Goal: Check status: Check status

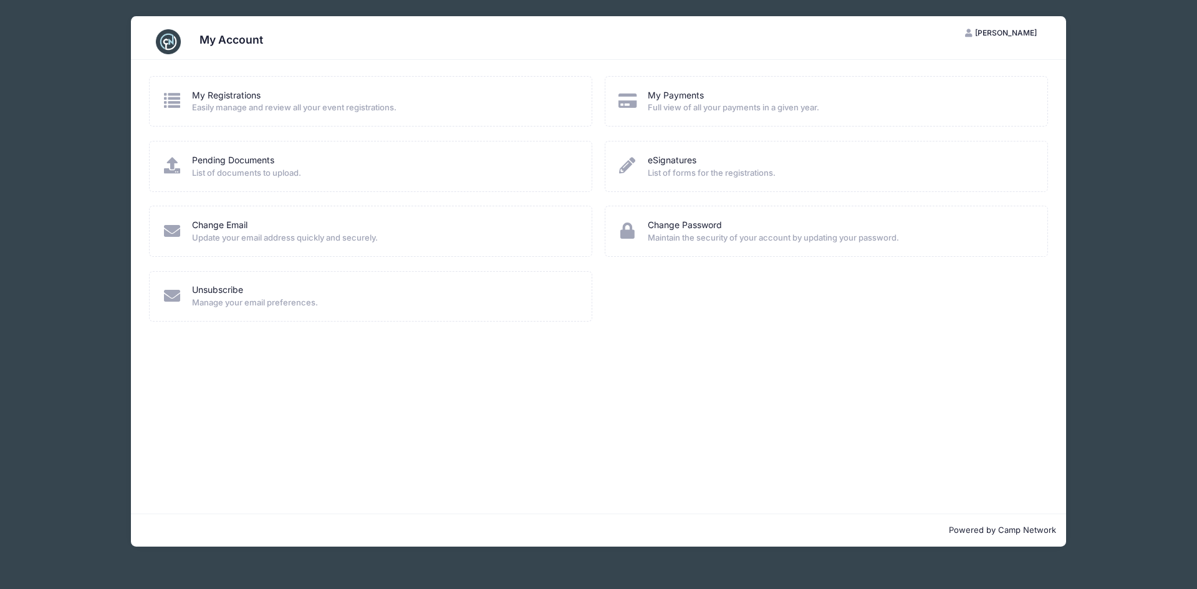
click at [283, 104] on span "Easily manage and review all your event registrations." at bounding box center [384, 108] width 384 height 12
click at [215, 98] on link "My Registrations" at bounding box center [226, 95] width 69 height 13
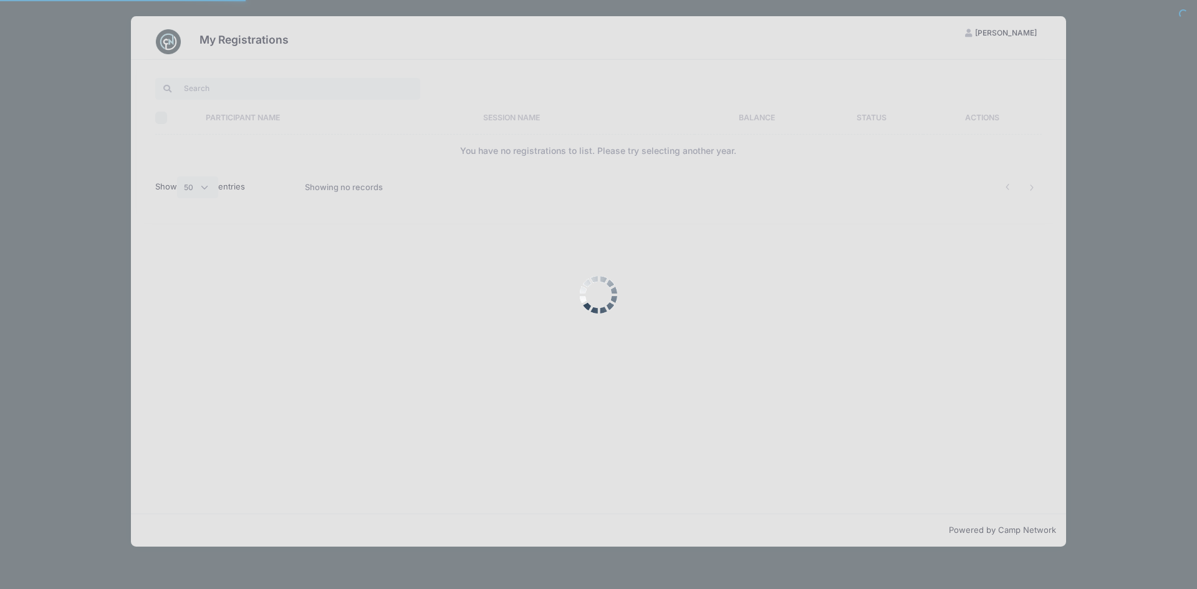
select select "50"
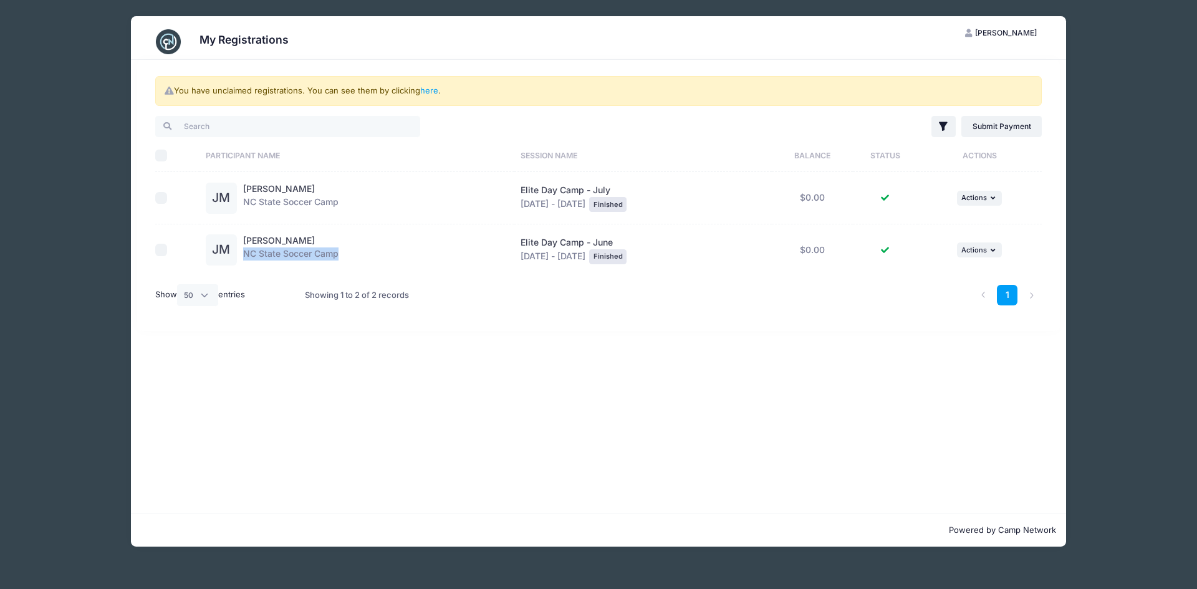
drag, startPoint x: 345, startPoint y: 253, endPoint x: 243, endPoint y: 253, distance: 102.3
click at [243, 253] on div "[PERSON_NAME] NC State Soccer Camp" at bounding box center [357, 249] width 302 height 31
copy div "NC State Soccer Camp"
click at [980, 202] on button "... Actions" at bounding box center [979, 198] width 45 height 15
click at [937, 247] on link "View Attachments" at bounding box center [943, 250] width 113 height 24
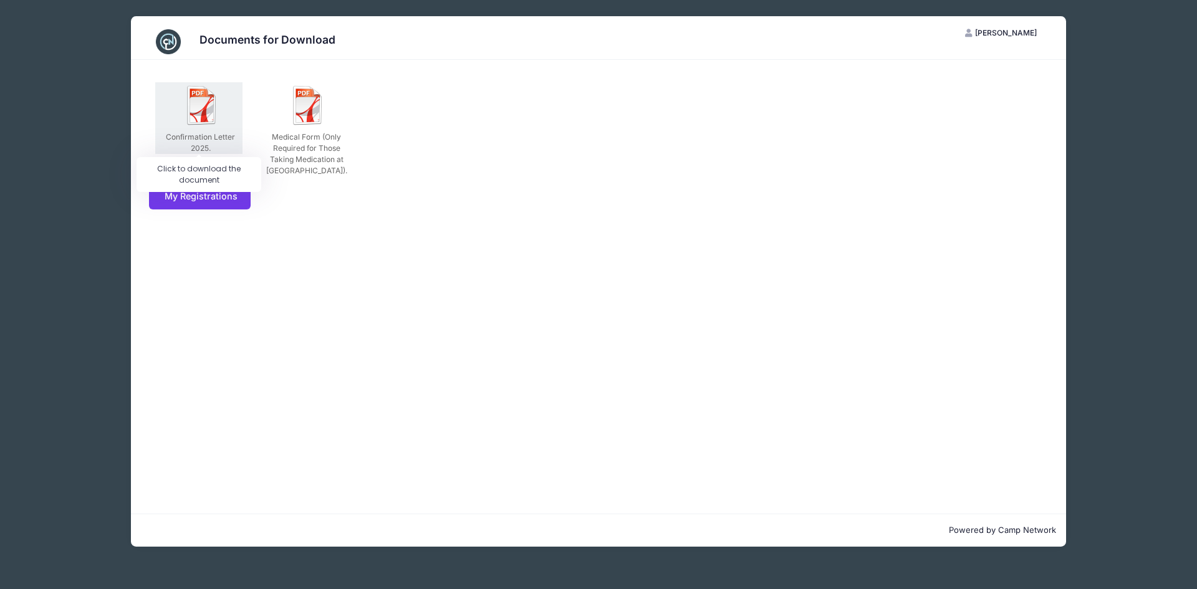
click at [207, 116] on img at bounding box center [202, 105] width 40 height 40
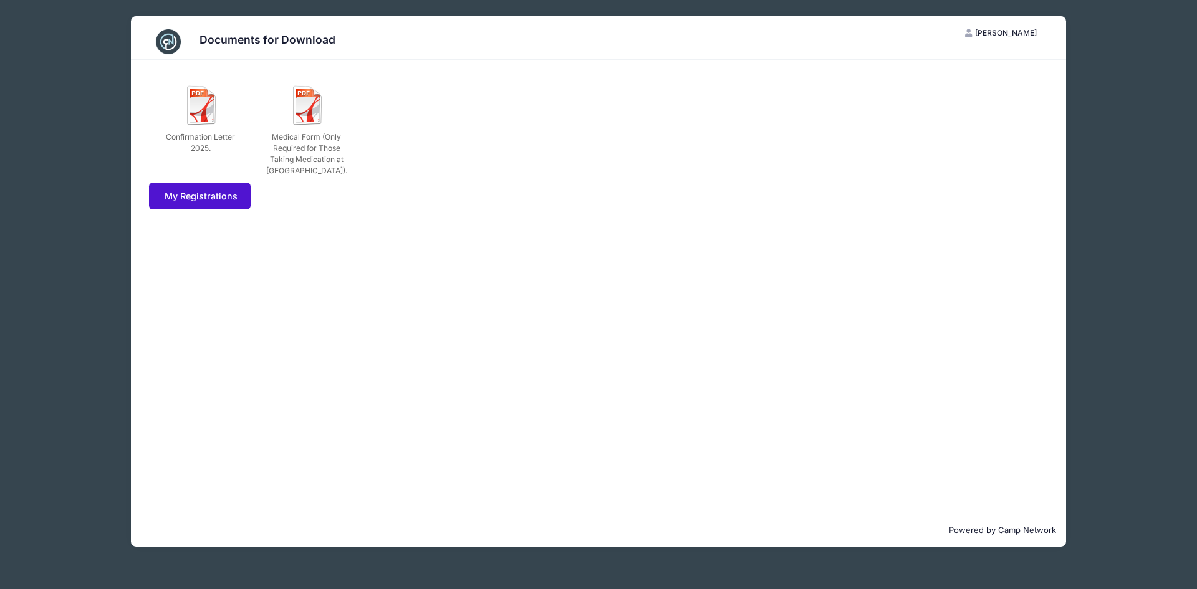
click at [218, 187] on link "My Registrations" at bounding box center [200, 196] width 102 height 27
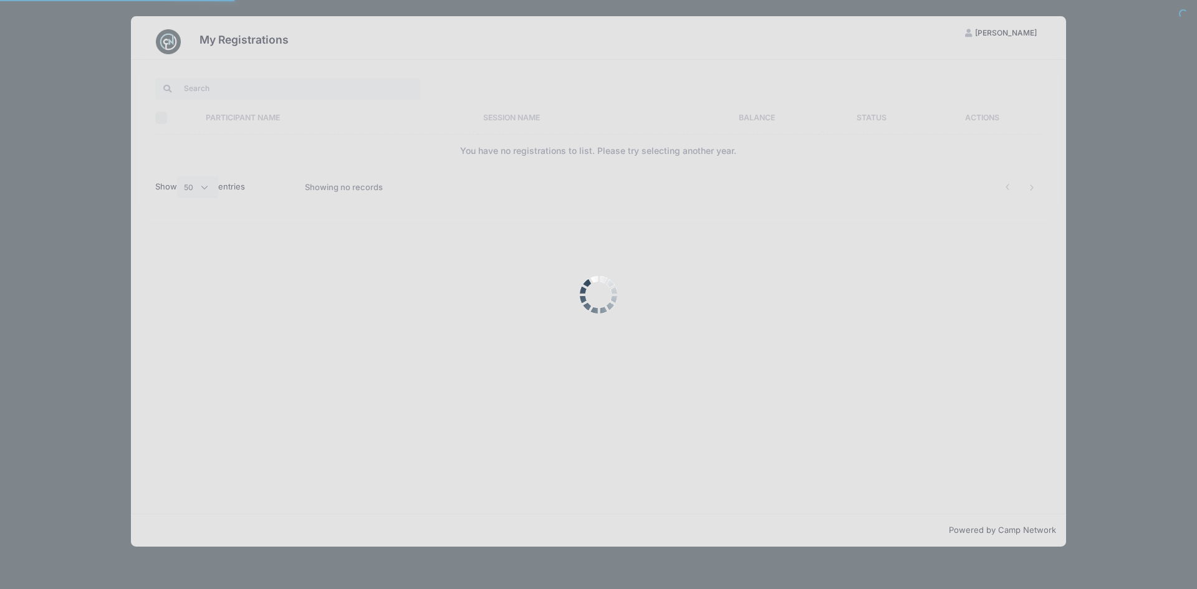
select select "50"
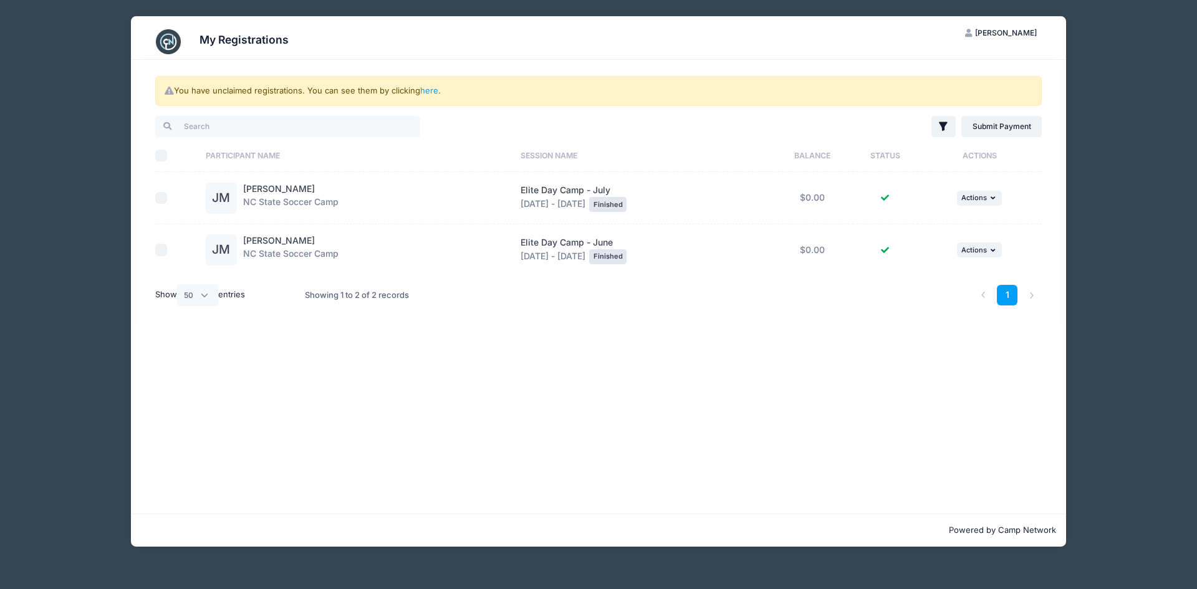
click at [743, 208] on div "Elite Day Camp - July Jul 14 - Jul 17, 2025 Finished" at bounding box center [644, 198] width 246 height 28
click at [452, 219] on td "JM Jacob McIver NC State Soccer Camp" at bounding box center [357, 198] width 315 height 52
click at [349, 201] on div "JM Jacob McIver NC State Soccer Camp" at bounding box center [357, 198] width 302 height 31
drag, startPoint x: 304, startPoint y: 194, endPoint x: 284, endPoint y: 190, distance: 19.8
click at [301, 194] on div "Jacob McIver NC State Soccer Camp" at bounding box center [290, 198] width 95 height 31
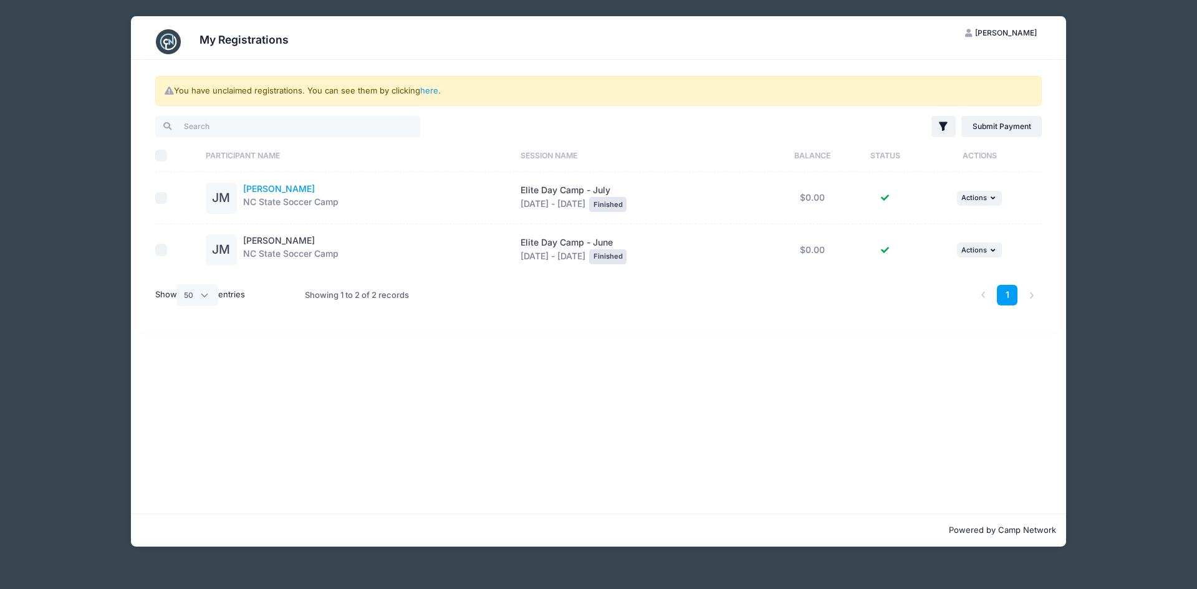
click at [284, 189] on link "Jacob McIver" at bounding box center [279, 188] width 72 height 11
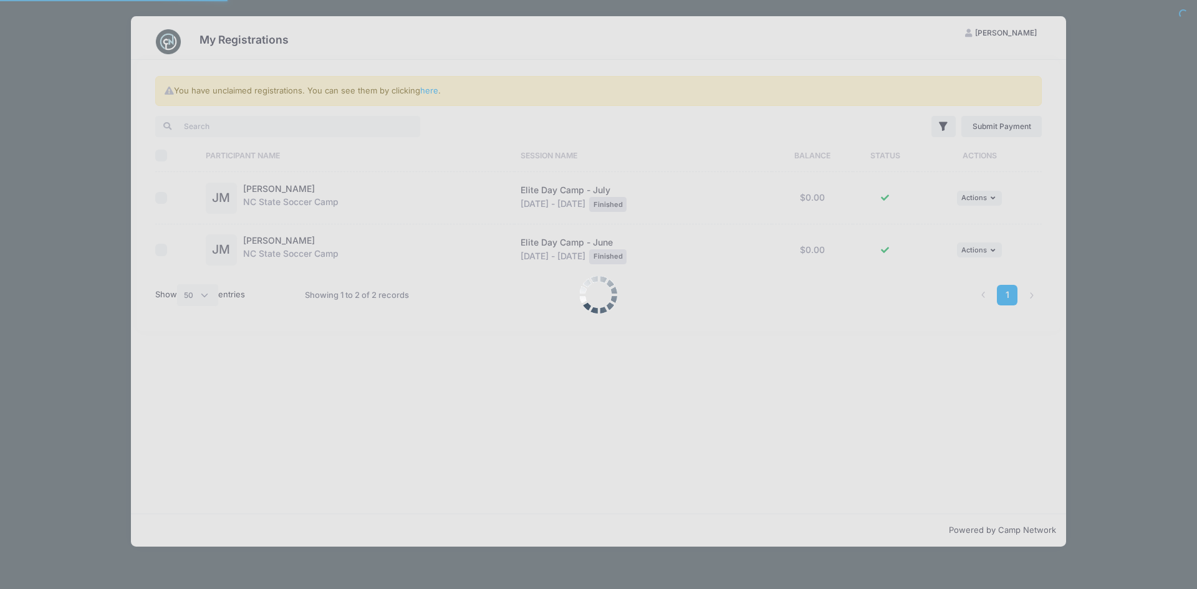
select select "50"
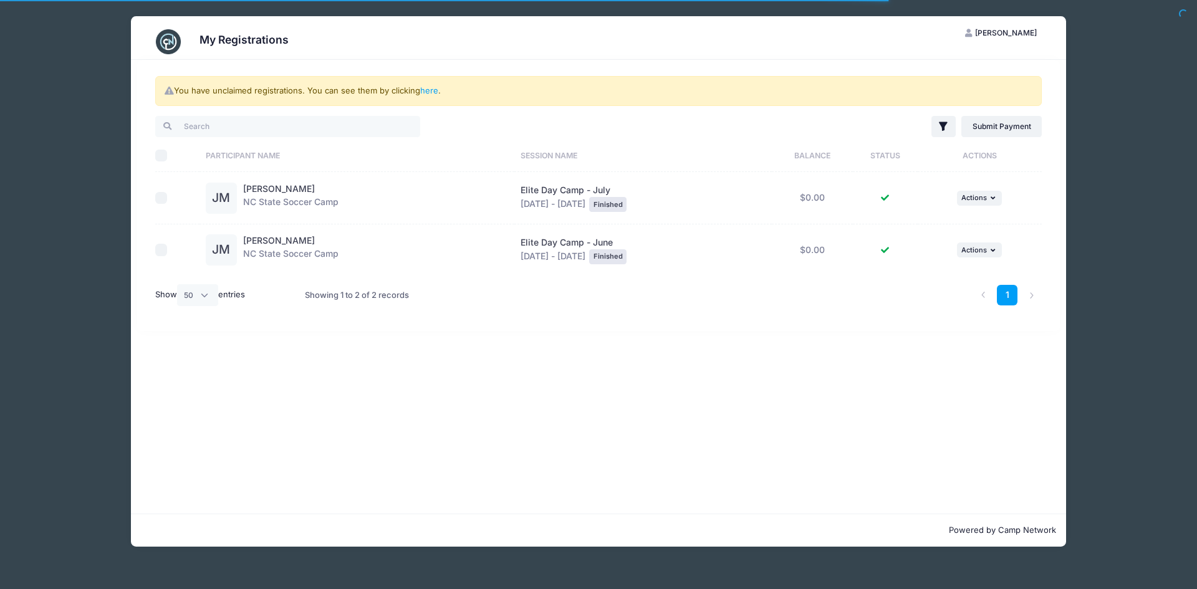
drag, startPoint x: 746, startPoint y: 223, endPoint x: 731, endPoint y: 211, distance: 19.1
click at [745, 221] on td "Elite Day Camp - July [DATE] - [DATE] Finished" at bounding box center [643, 198] width 258 height 52
click at [693, 195] on div "Elite Day Camp - July [DATE] - [DATE] Finished" at bounding box center [644, 198] width 246 height 28
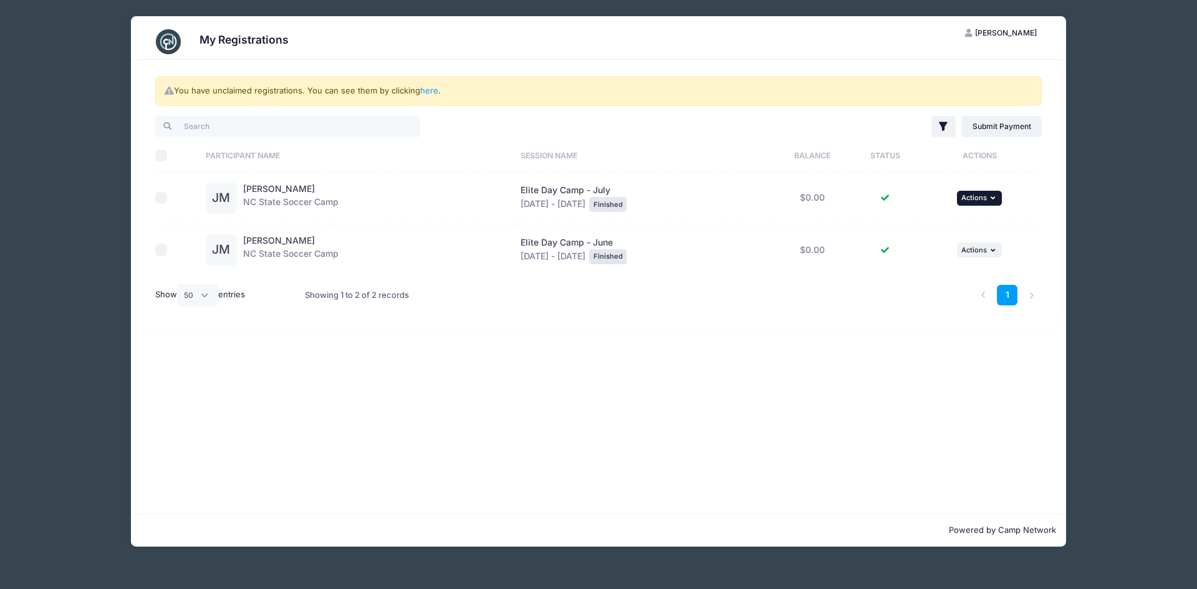
click at [967, 204] on button "... Actions" at bounding box center [979, 198] width 45 height 15
click at [966, 248] on link "View Attachments" at bounding box center [943, 250] width 113 height 24
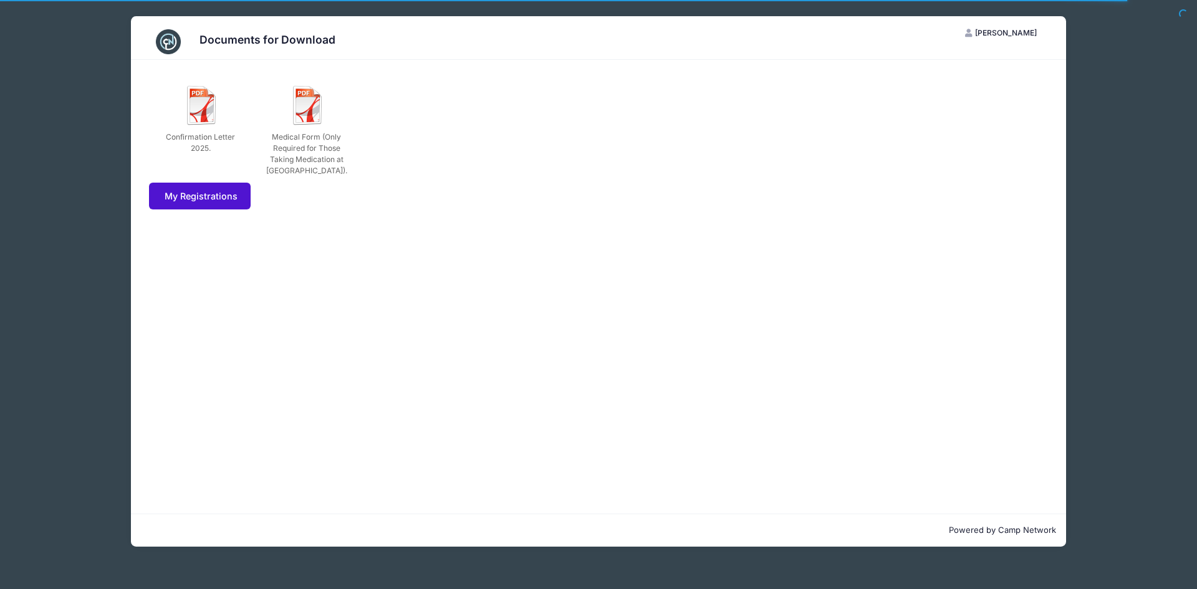
click at [233, 192] on link "My Registrations" at bounding box center [200, 196] width 102 height 27
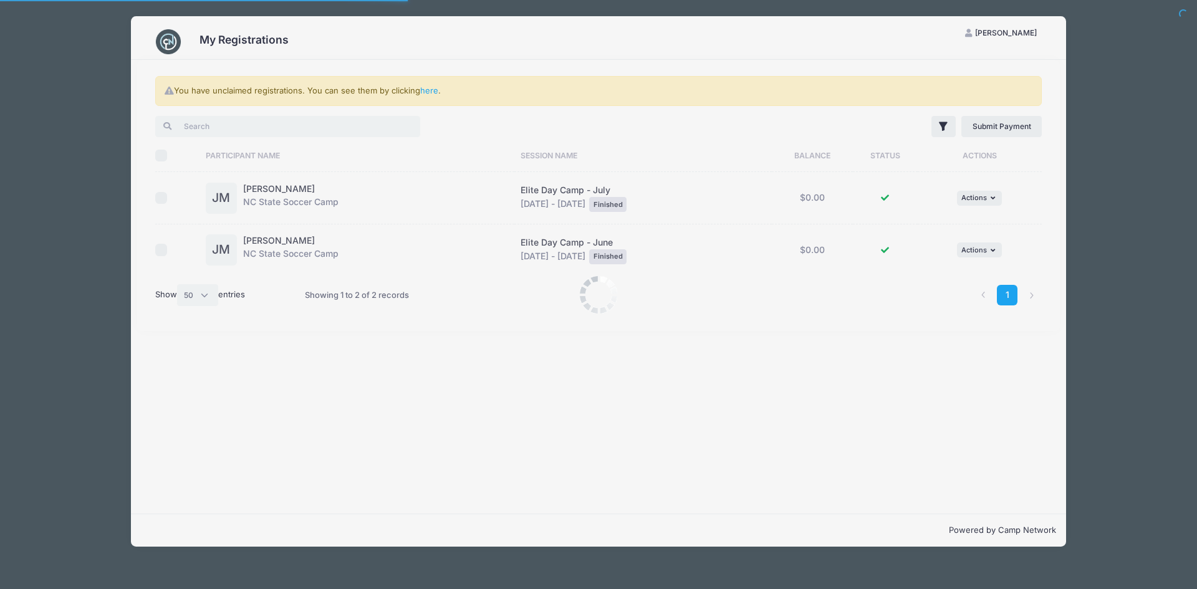
select select "50"
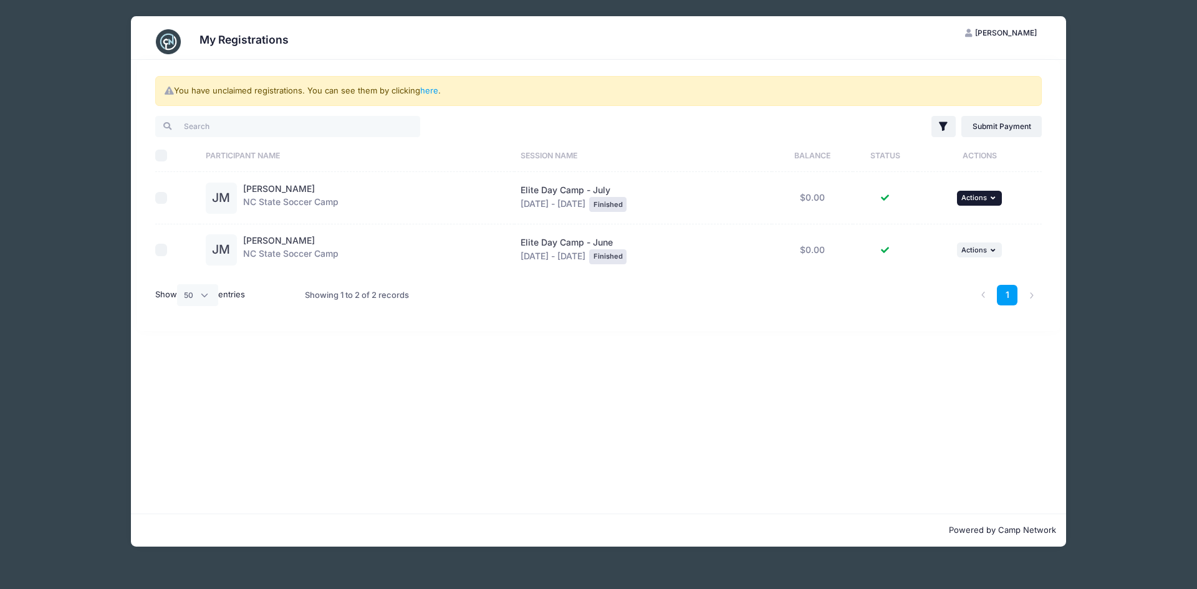
click at [974, 197] on span "Actions" at bounding box center [975, 197] width 26 height 9
click at [935, 250] on link "View Attachments" at bounding box center [943, 250] width 113 height 24
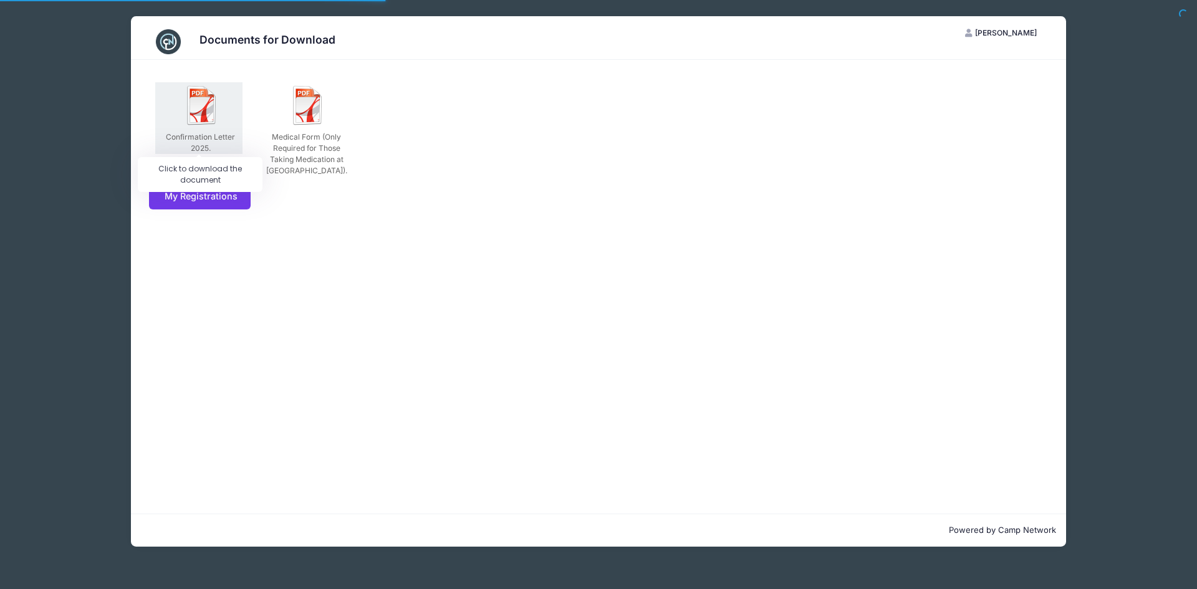
click at [205, 123] on img at bounding box center [202, 105] width 40 height 40
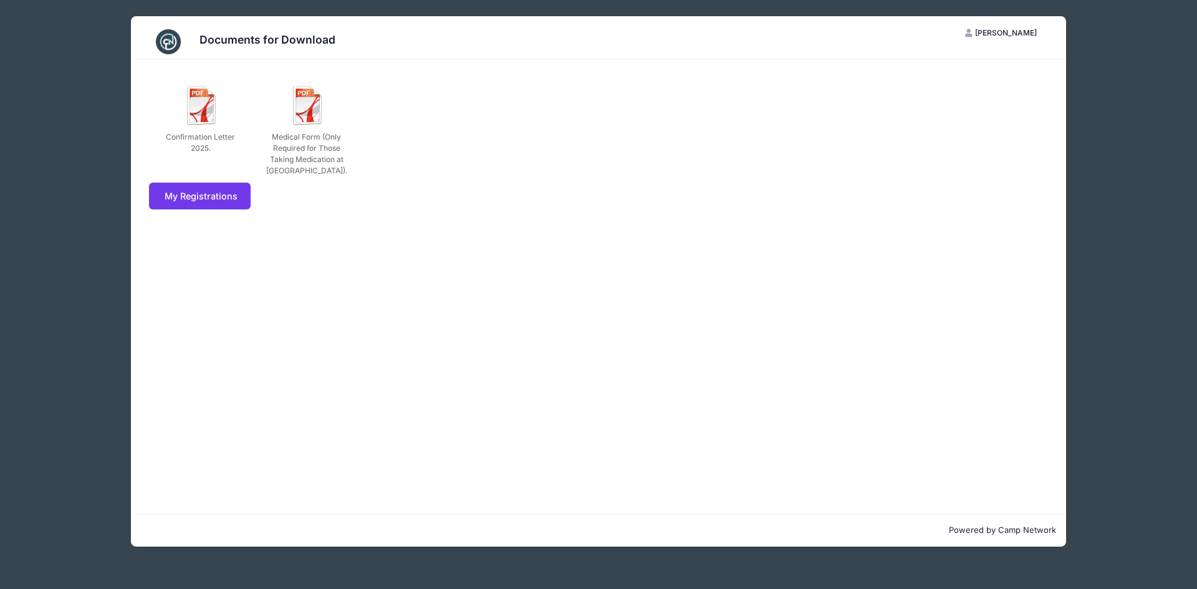
click at [1122, 85] on div "Documents for Download [PERSON_NAME] My Account Logout Confirmation Letter 2025…" at bounding box center [598, 281] width 1123 height 563
drag, startPoint x: 73, startPoint y: 42, endPoint x: 79, endPoint y: 6, distance: 36.6
click at [73, 41] on div "Documents for Download JM Jonathan Mciver My Account Logout Confirmation Letter…" at bounding box center [598, 281] width 1123 height 563
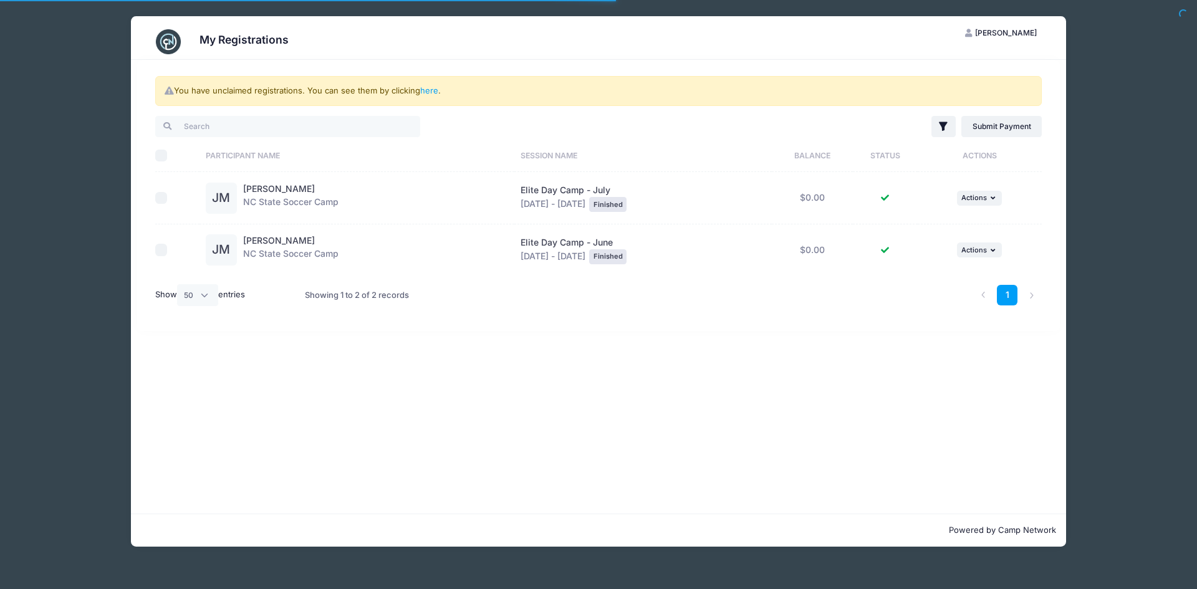
select select "50"
click at [563, 207] on div "Elite Day Camp - July [DATE] - [DATE] Finished" at bounding box center [644, 198] width 246 height 28
click at [558, 197] on div "Elite Day Camp - July Jul 14 - Jul 17, 2025 Finished" at bounding box center [644, 198] width 246 height 28
click at [559, 190] on span "Elite Day Camp - July" at bounding box center [566, 190] width 90 height 11
click at [957, 203] on div "... Actions View Registration View Attachments" at bounding box center [980, 198] width 112 height 15
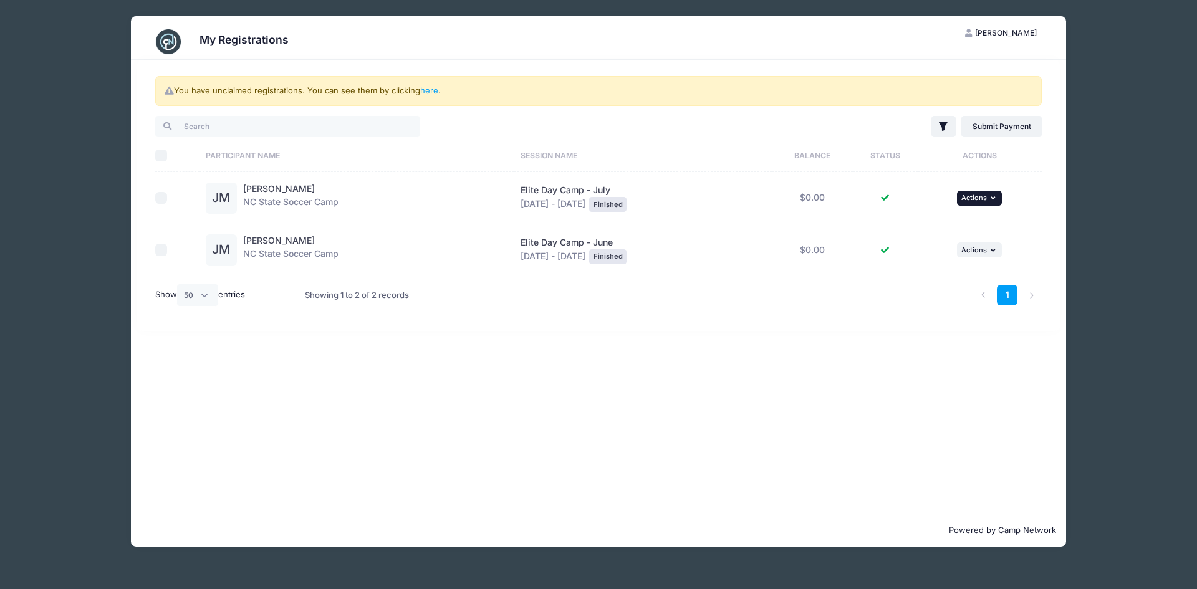
click at [983, 200] on span "Actions" at bounding box center [975, 197] width 26 height 9
click at [955, 226] on link "View Registration" at bounding box center [943, 226] width 113 height 24
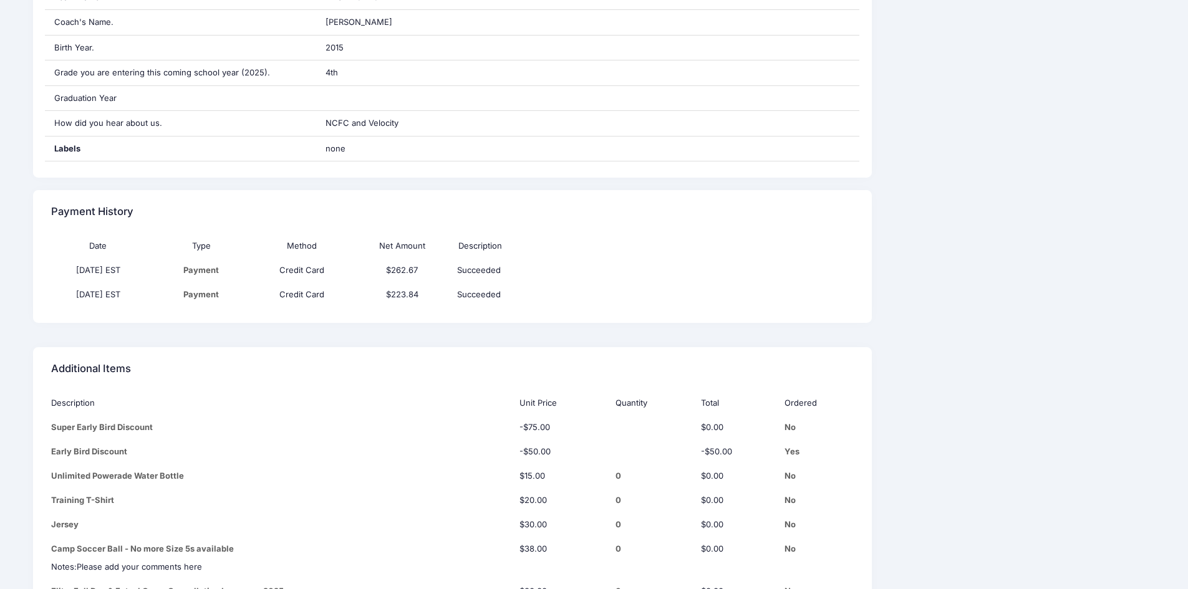
scroll to position [940, 0]
